Goal: Task Accomplishment & Management: Complete application form

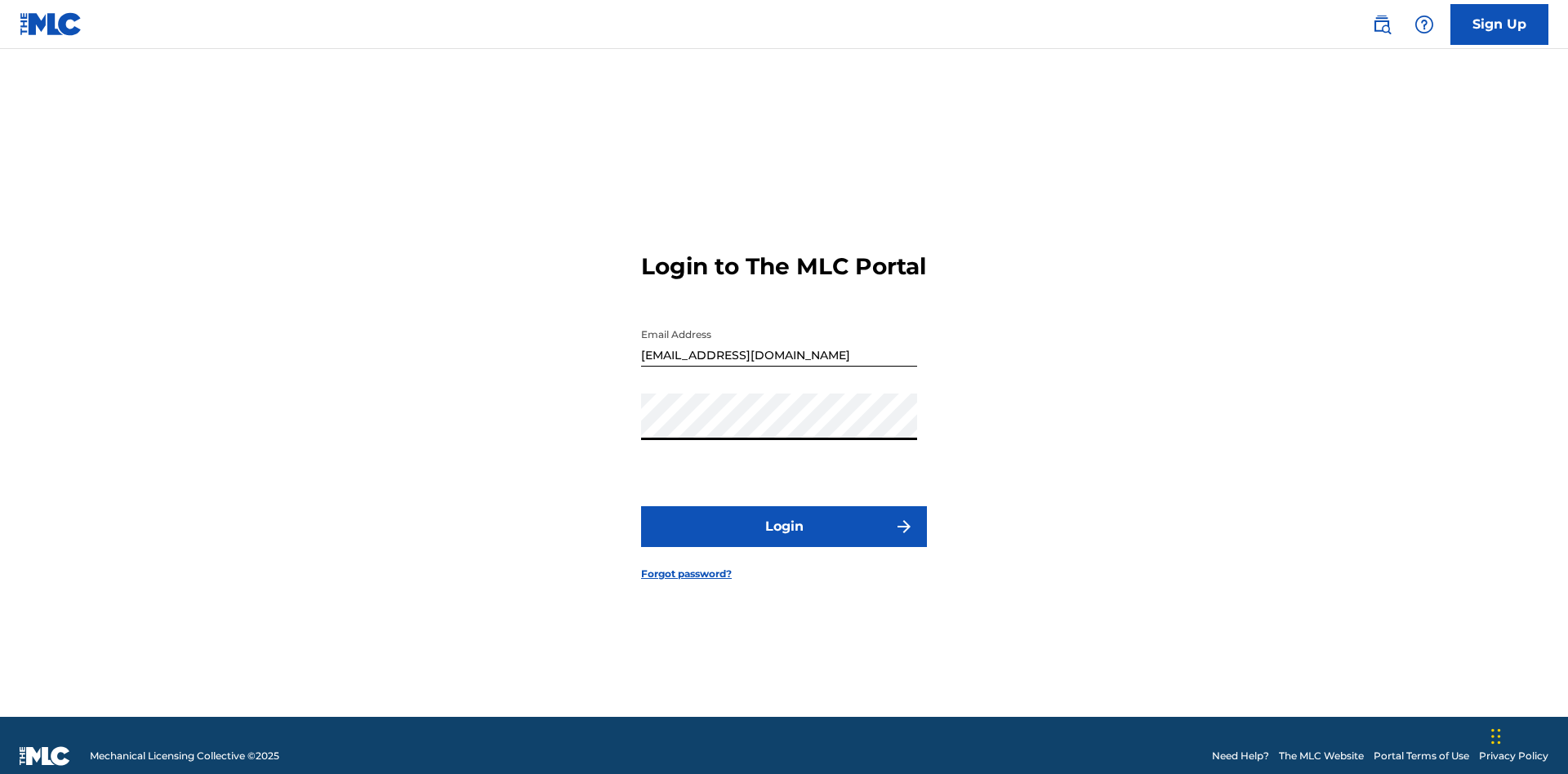
scroll to position [21, 0]
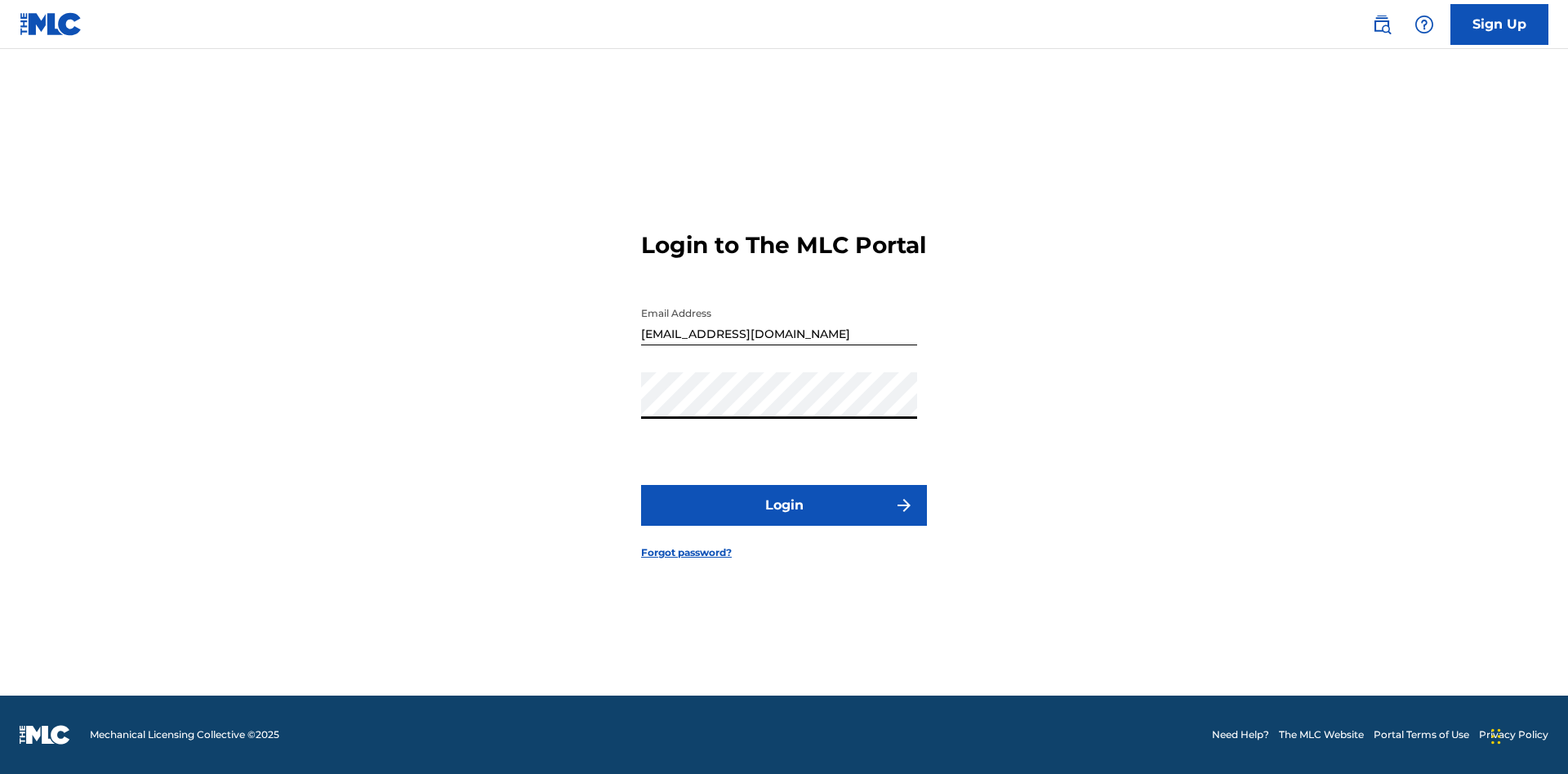
click at [784, 520] on button "Login" at bounding box center [784, 505] width 286 height 41
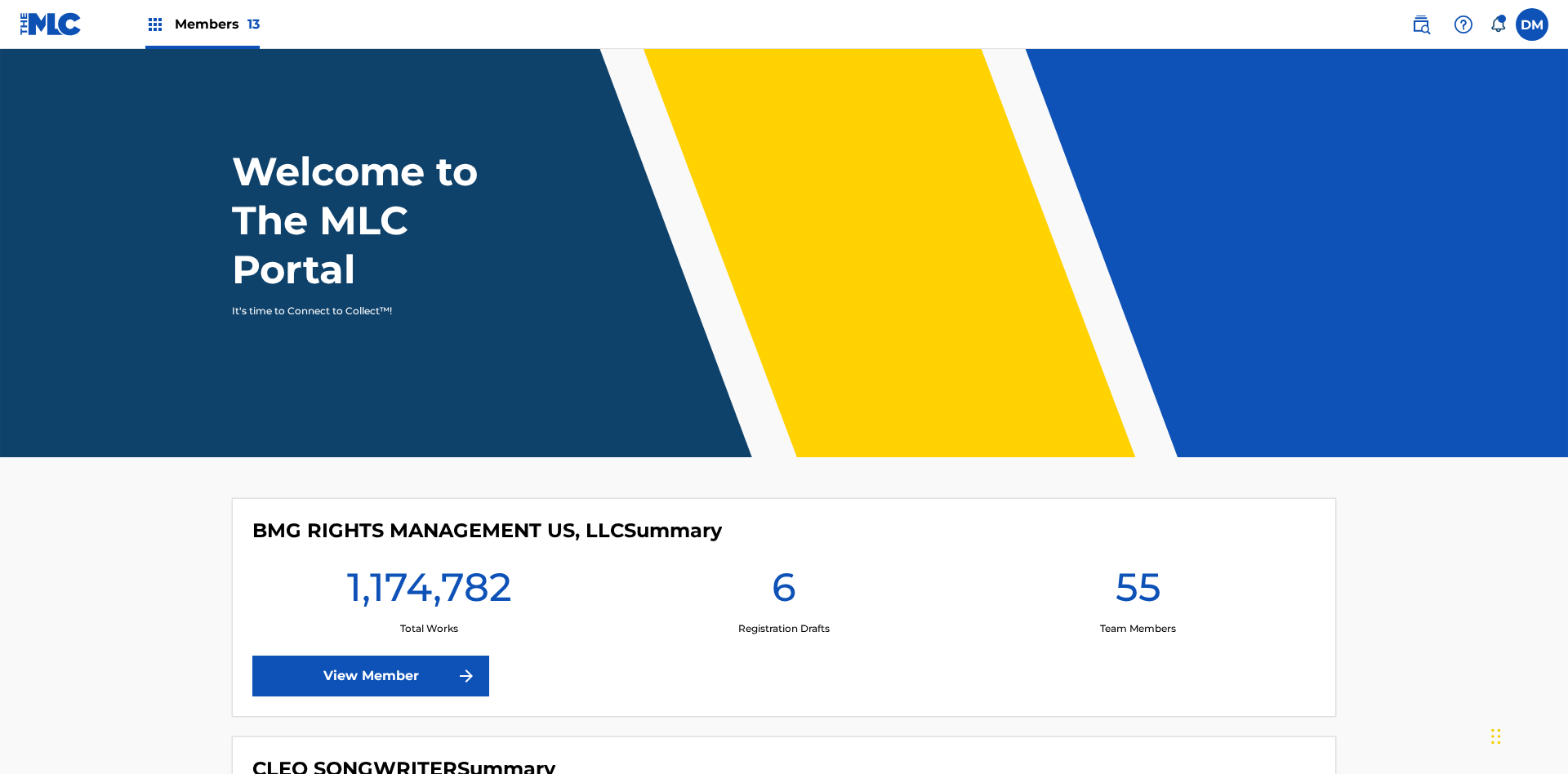
click at [1532, 24] on label at bounding box center [1531, 24] width 32 height 32
click at [1532, 25] on input "[PERSON_NAME] [PERSON_NAME] [PERSON_NAME][EMAIL_ADDRESS][DOMAIN_NAME] Notificat…" at bounding box center [1532, 25] width 0 height 0
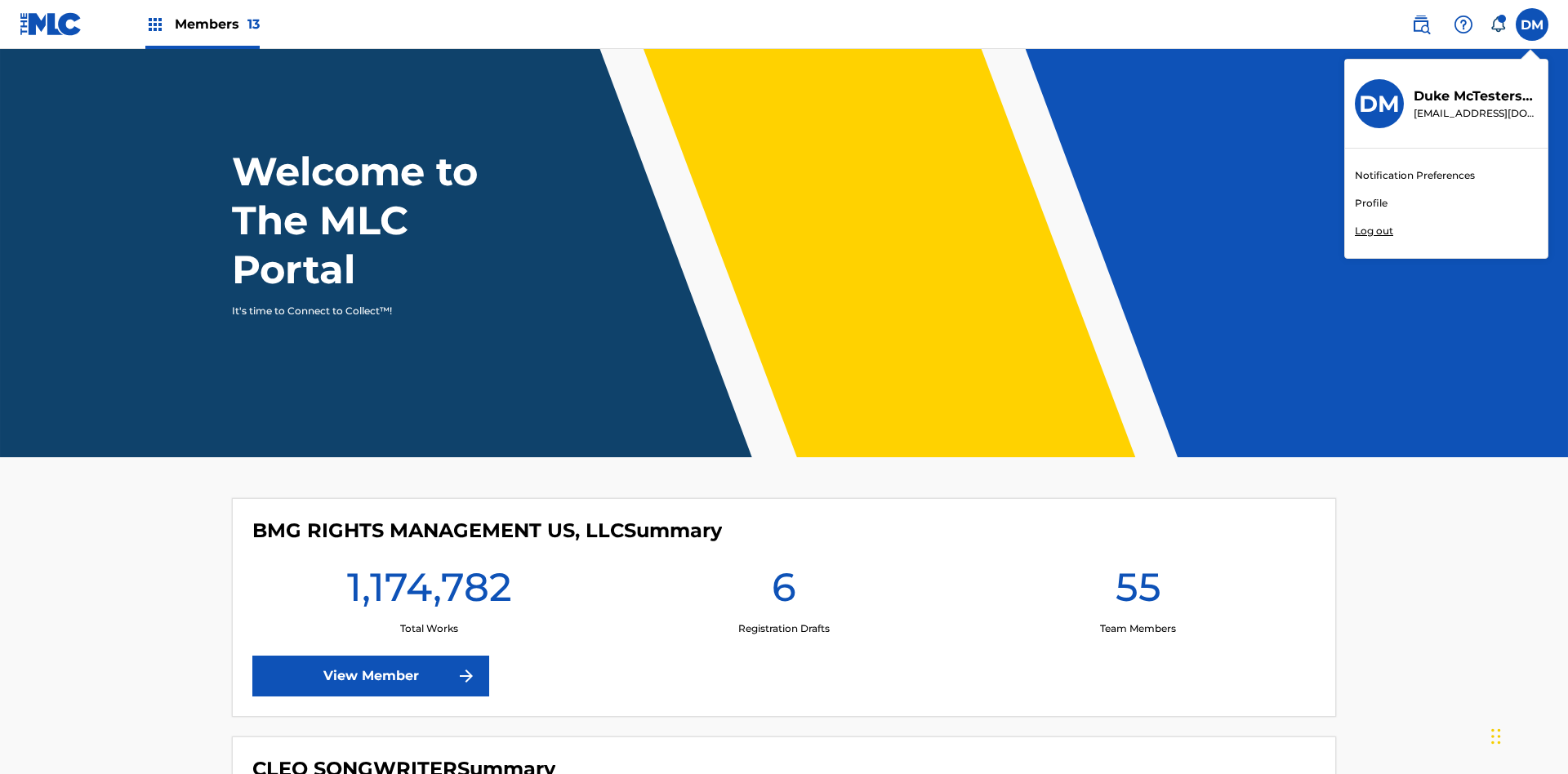
click at [1371, 204] on link "Profile" at bounding box center [1371, 204] width 32 height 15
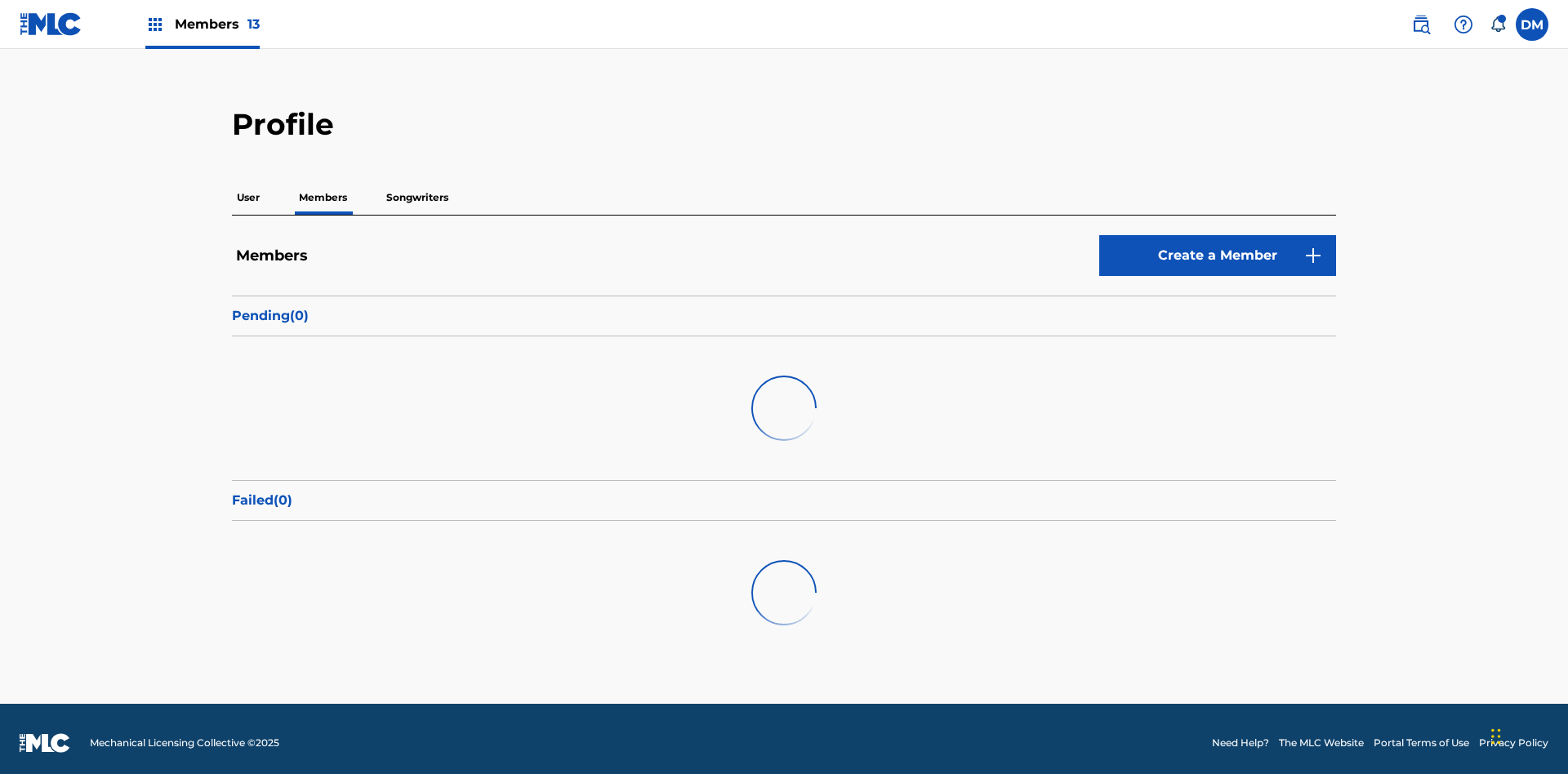
click at [1218, 247] on link "Create a Member" at bounding box center [1218, 255] width 237 height 41
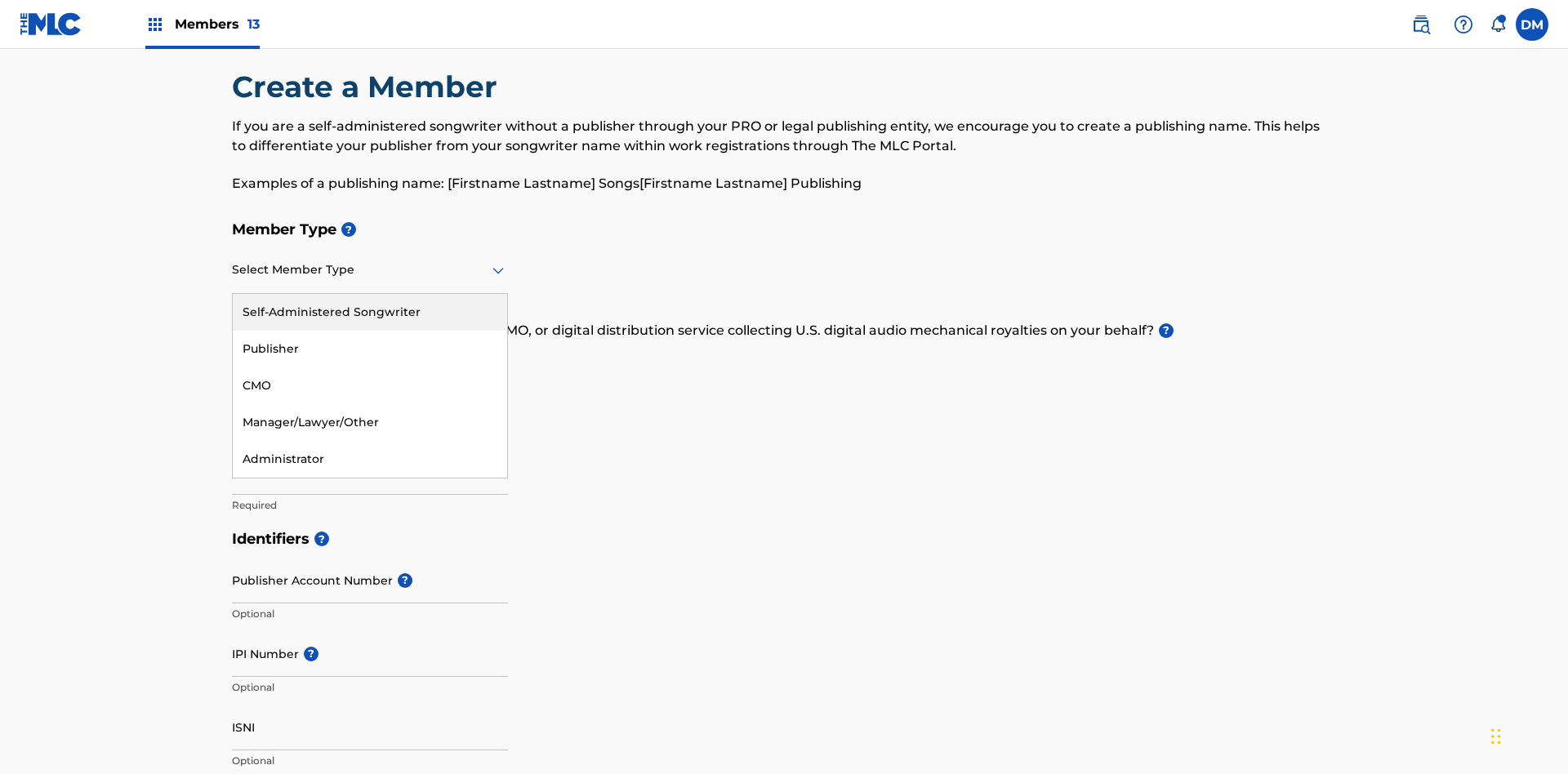
click at [370, 294] on div "Self-Administered Songwriter" at bounding box center [371, 312] width 275 height 37
click at [233, 355] on input "text" at bounding box center [234, 363] width 4 height 18
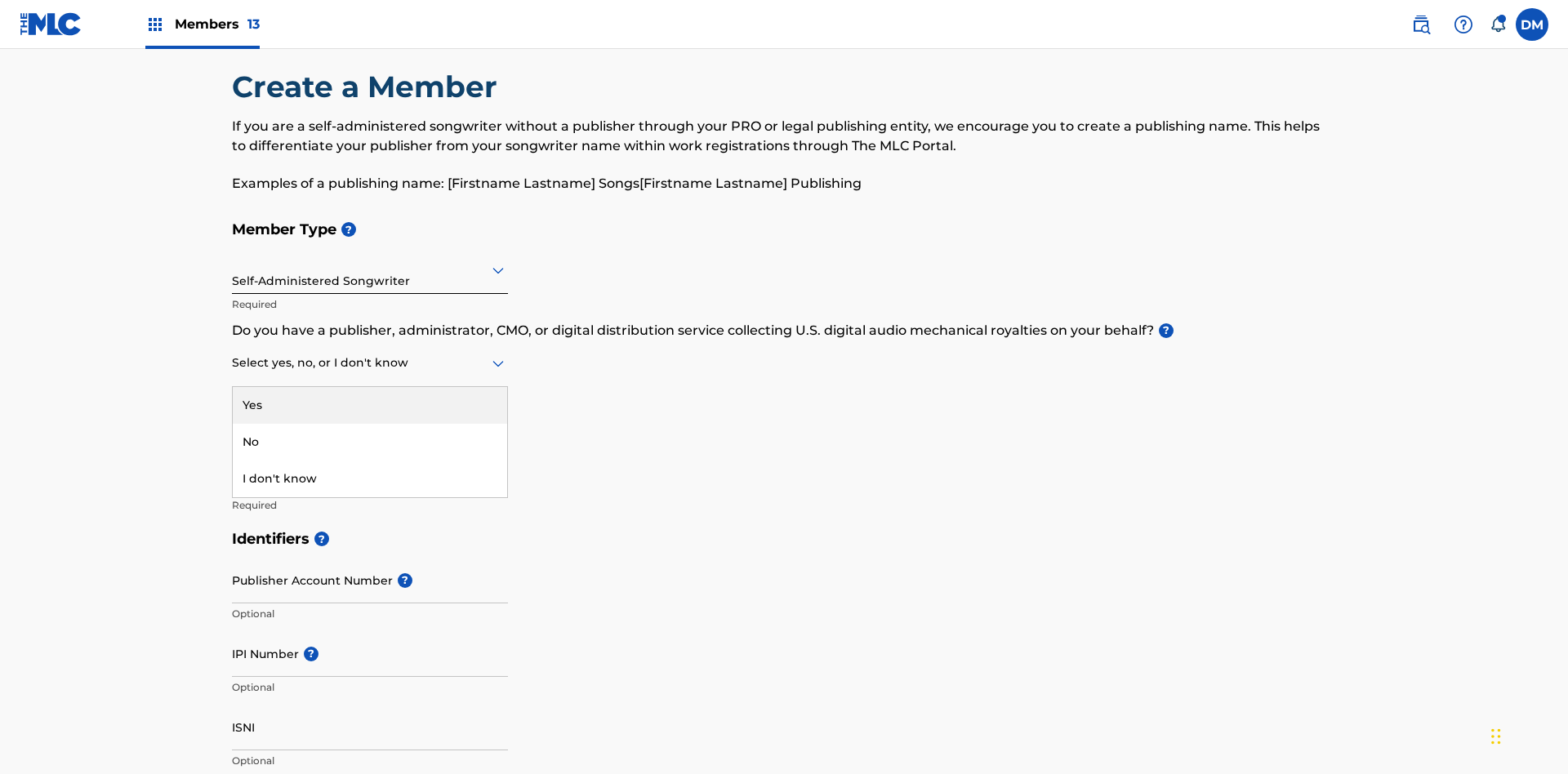
click at [370, 424] on div "No" at bounding box center [371, 442] width 275 height 37
click at [370, 448] on input "Member name" at bounding box center [370, 471] width 276 height 47
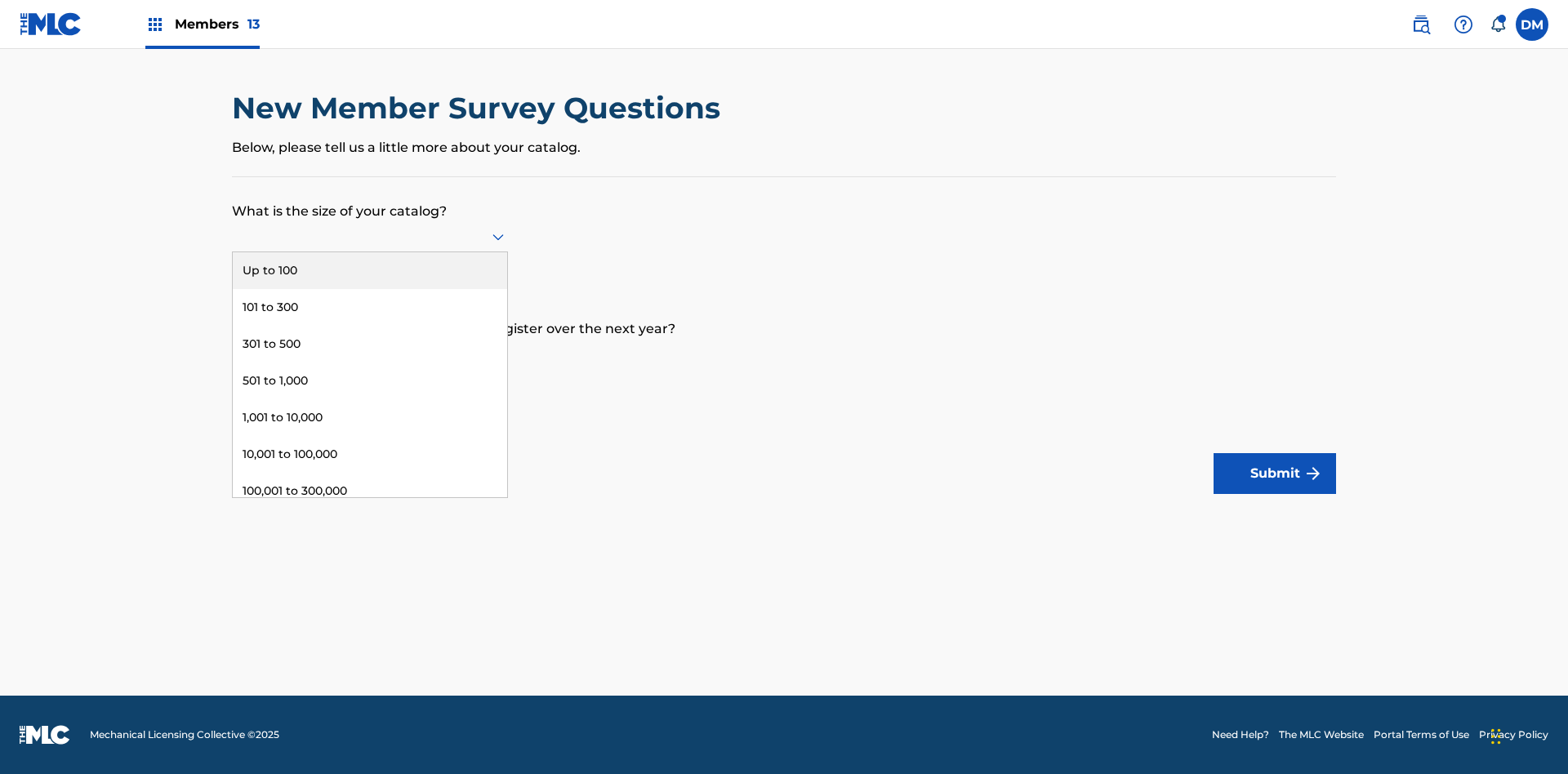
click at [370, 344] on div "301 to 500" at bounding box center [371, 345] width 275 height 37
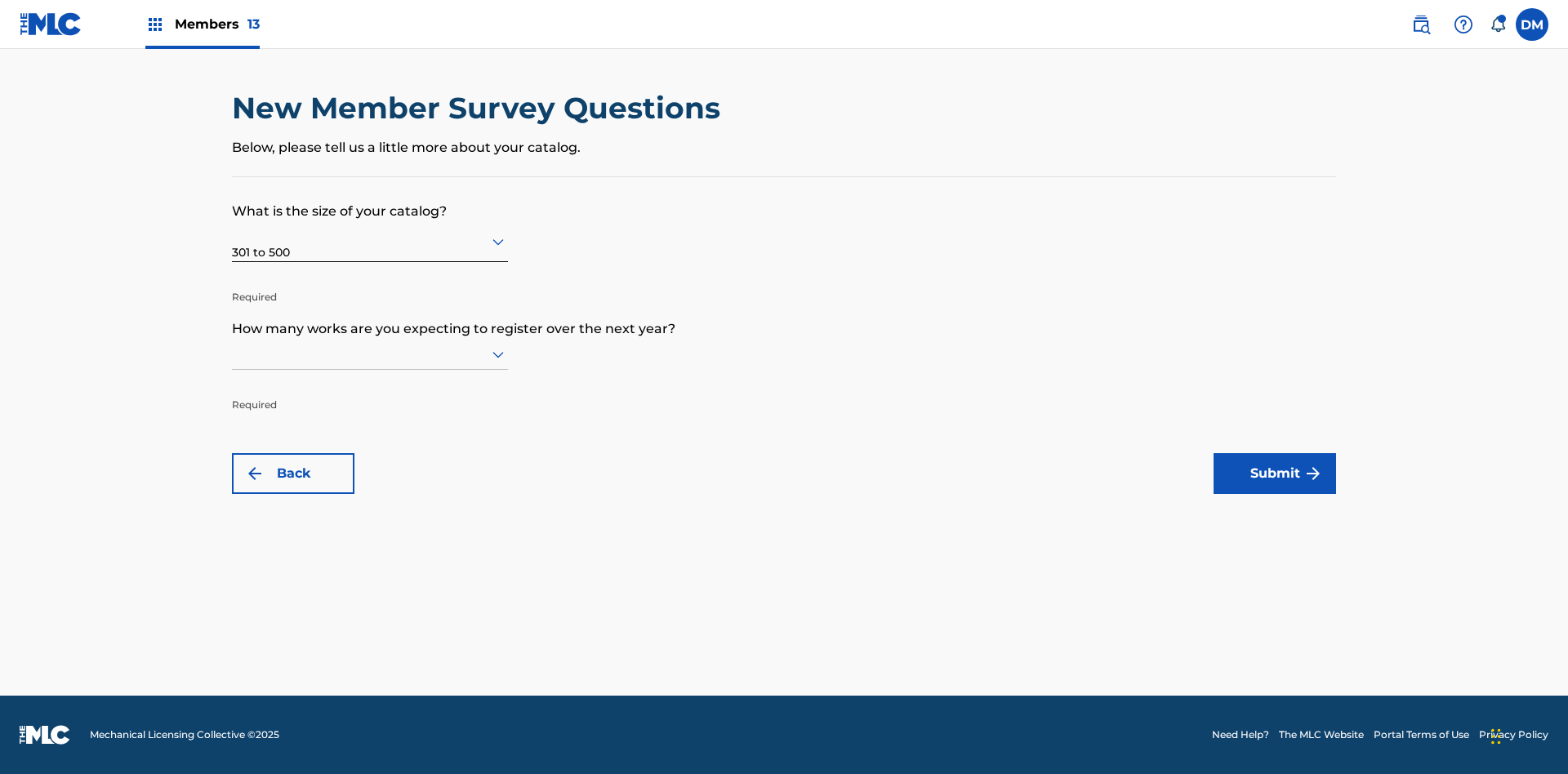
click at [233, 354] on input "text" at bounding box center [234, 354] width 4 height 18
click at [370, 462] on div "301 to 500" at bounding box center [371, 462] width 275 height 37
click at [1275, 474] on button "Submit" at bounding box center [1275, 474] width 123 height 41
